Goal: Information Seeking & Learning: Learn about a topic

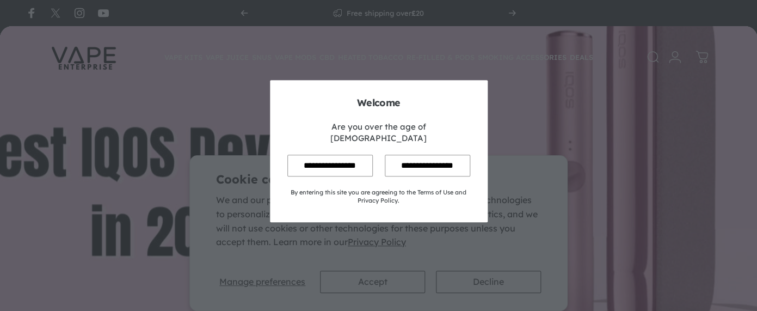
click at [343, 160] on input "**********" at bounding box center [329, 164] width 85 height 21
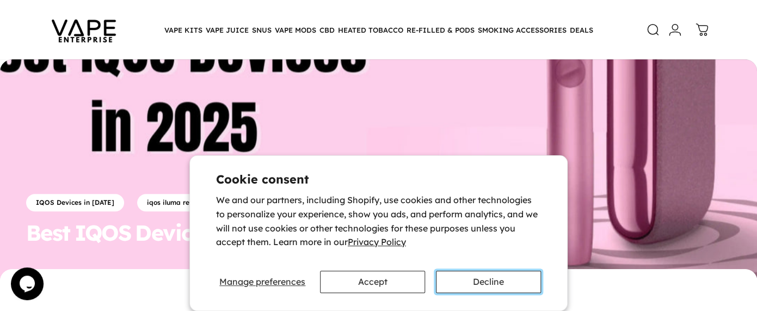
click at [467, 280] on button "Decline" at bounding box center [488, 281] width 105 height 22
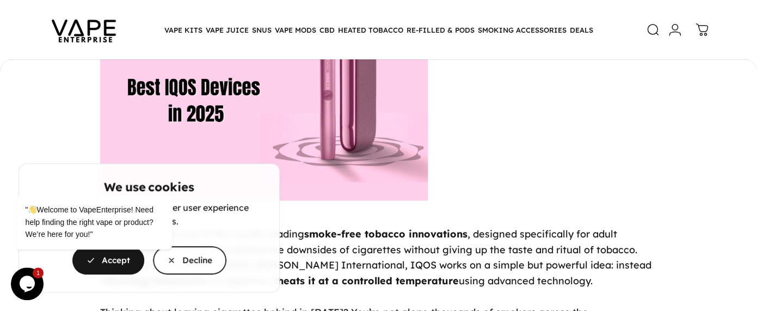
scroll to position [438, 0]
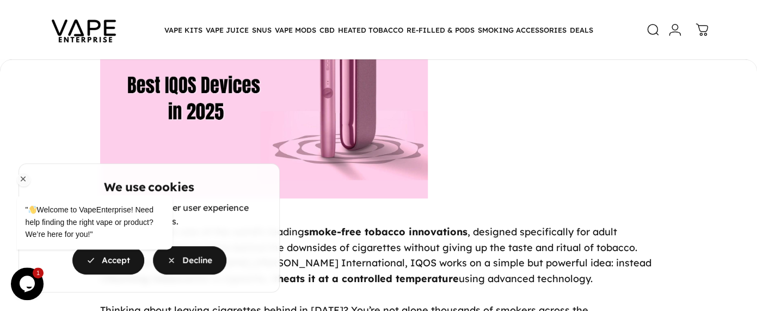
click at [199, 264] on button "Decline" at bounding box center [189, 260] width 73 height 28
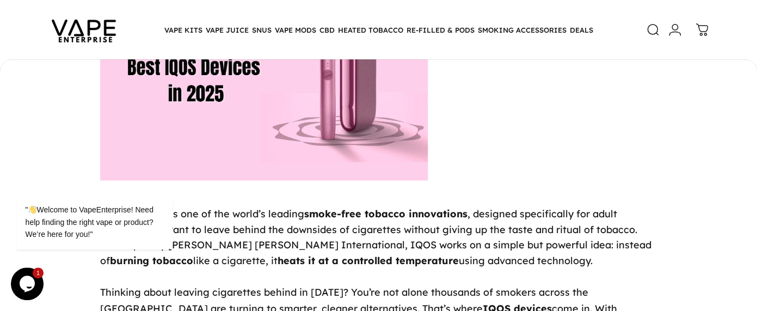
scroll to position [458, 0]
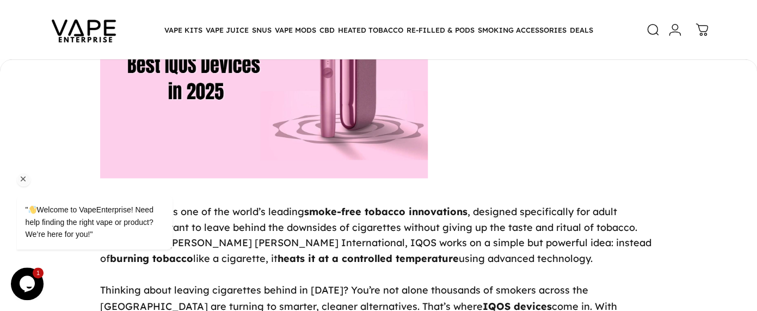
click at [23, 177] on icon "Chat attention grabber" at bounding box center [23, 179] width 10 height 10
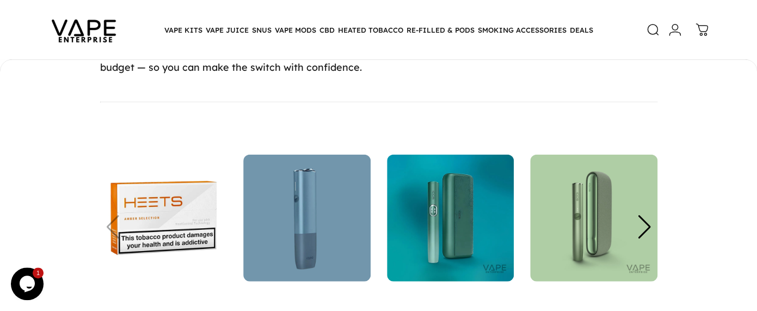
scroll to position [951, 0]
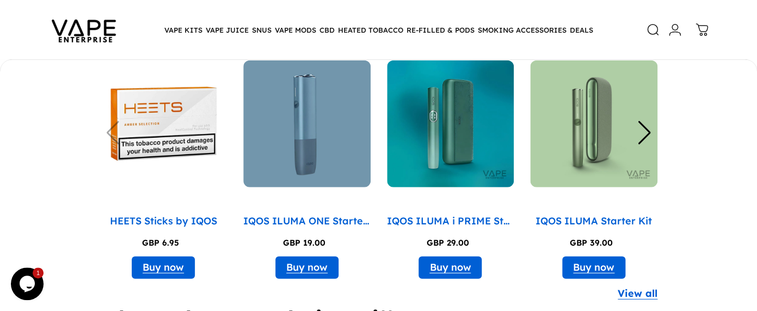
click at [645, 131] on div "Next slide" at bounding box center [644, 133] width 15 height 24
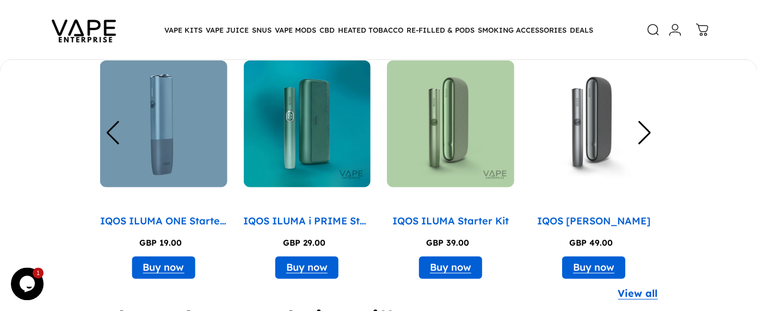
click at [645, 131] on div "Next slide" at bounding box center [644, 133] width 15 height 24
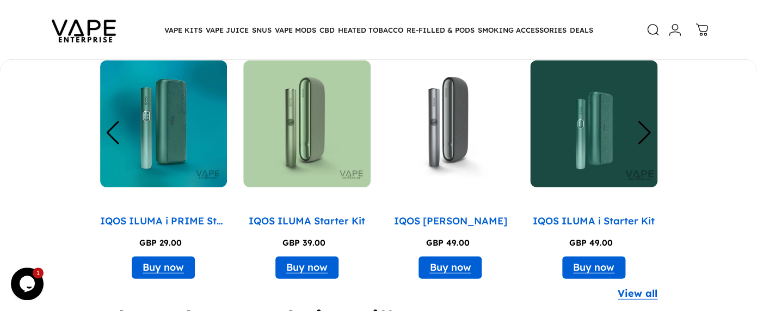
click at [646, 138] on div "Next slide" at bounding box center [644, 133] width 15 height 24
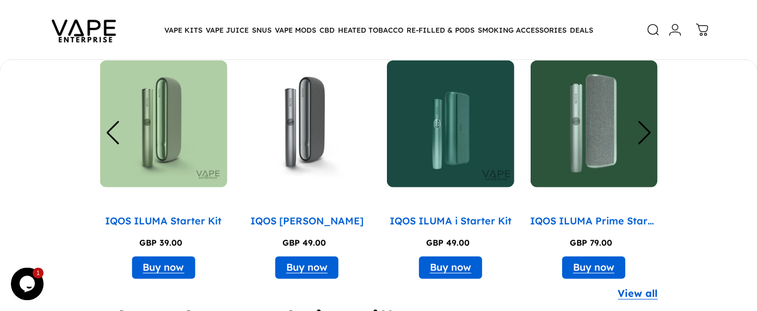
click at [647, 142] on div "Next slide" at bounding box center [644, 133] width 15 height 24
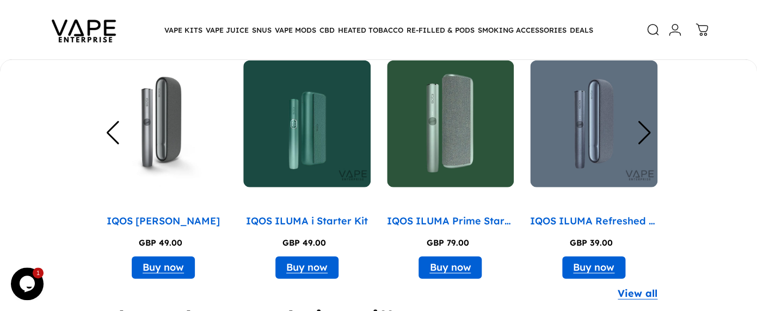
click at [647, 142] on div "Next slide" at bounding box center [644, 133] width 15 height 24
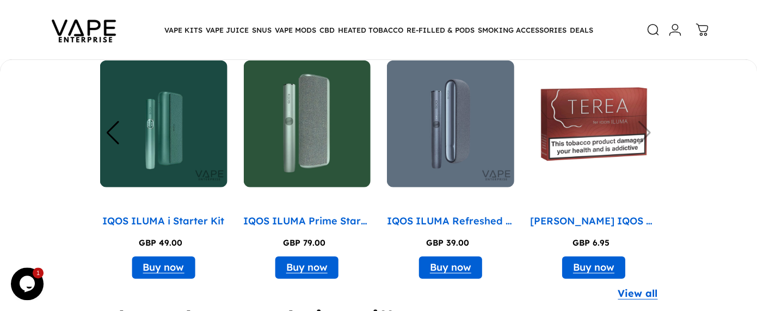
click at [647, 129] on img "9 / 9" at bounding box center [593, 123] width 127 height 127
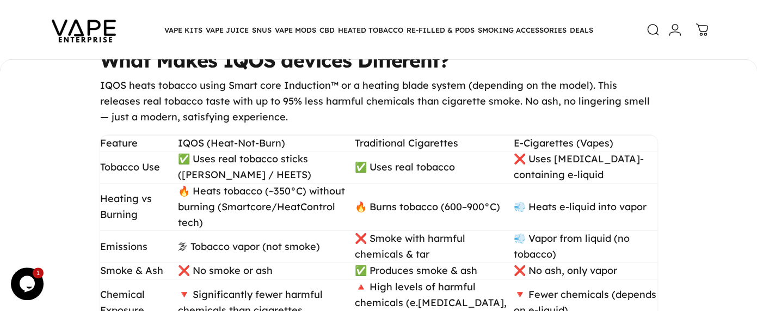
scroll to position [1209, 0]
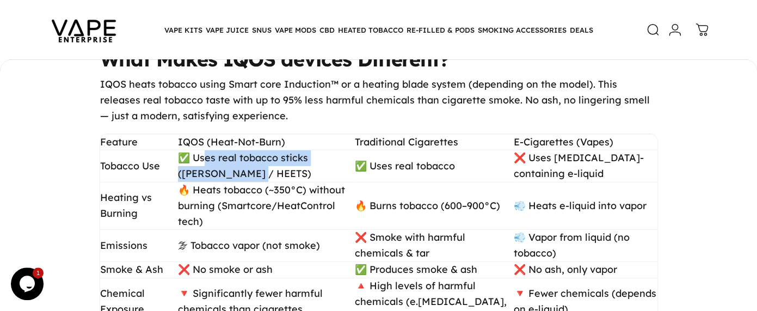
drag, startPoint x: 209, startPoint y: 160, endPoint x: 274, endPoint y: 174, distance: 66.1
click at [274, 174] on td "✅ Uses real tobacco sticks ([PERSON_NAME] / HEETS)" at bounding box center [266, 166] width 176 height 32
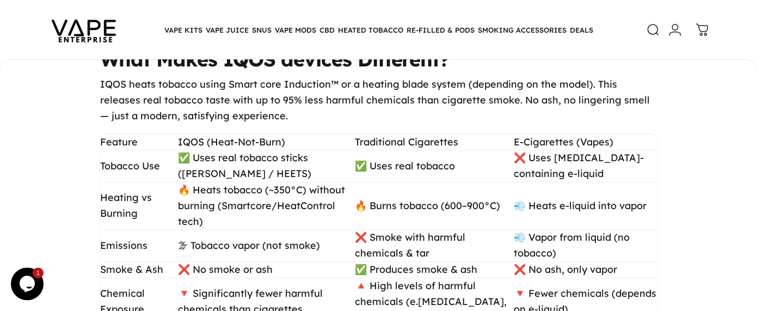
click at [274, 174] on td "✅ Uses real tobacco sticks ([PERSON_NAME] / HEETS)" at bounding box center [266, 166] width 176 height 32
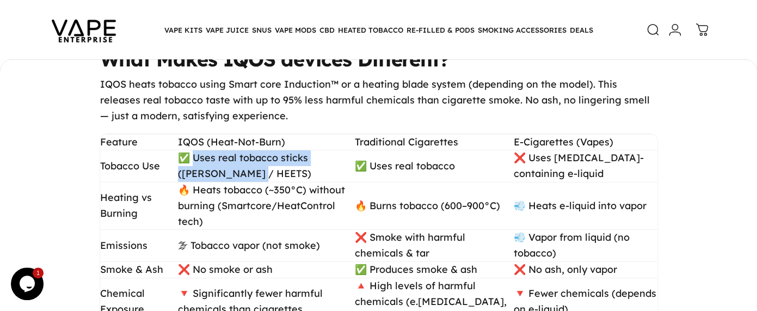
drag, startPoint x: 274, startPoint y: 174, endPoint x: 208, endPoint y: 164, distance: 66.0
click at [208, 164] on td "✅ Uses real tobacco sticks ([PERSON_NAME] / HEETS)" at bounding box center [266, 166] width 176 height 32
drag, startPoint x: 208, startPoint y: 164, endPoint x: 280, endPoint y: 169, distance: 71.9
click at [280, 169] on td "✅ Uses real tobacco sticks ([PERSON_NAME] / HEETS)" at bounding box center [266, 166] width 176 height 32
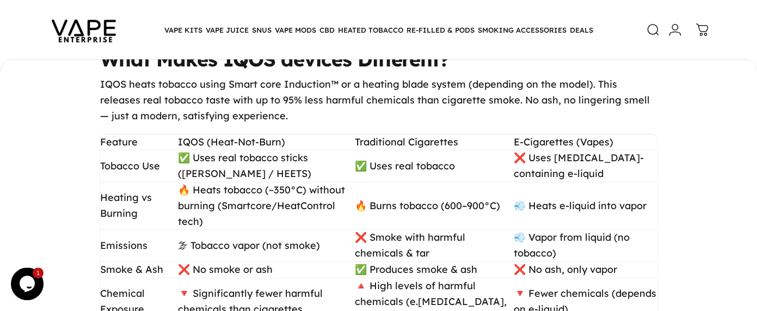
click at [280, 169] on td "✅ Uses real tobacco sticks ([PERSON_NAME] / HEETS)" at bounding box center [266, 166] width 176 height 32
click at [207, 141] on td "IQOS (Heat-Not-Burn)" at bounding box center [266, 142] width 176 height 16
copy td "IQOS"
